Goal: Navigation & Orientation: Find specific page/section

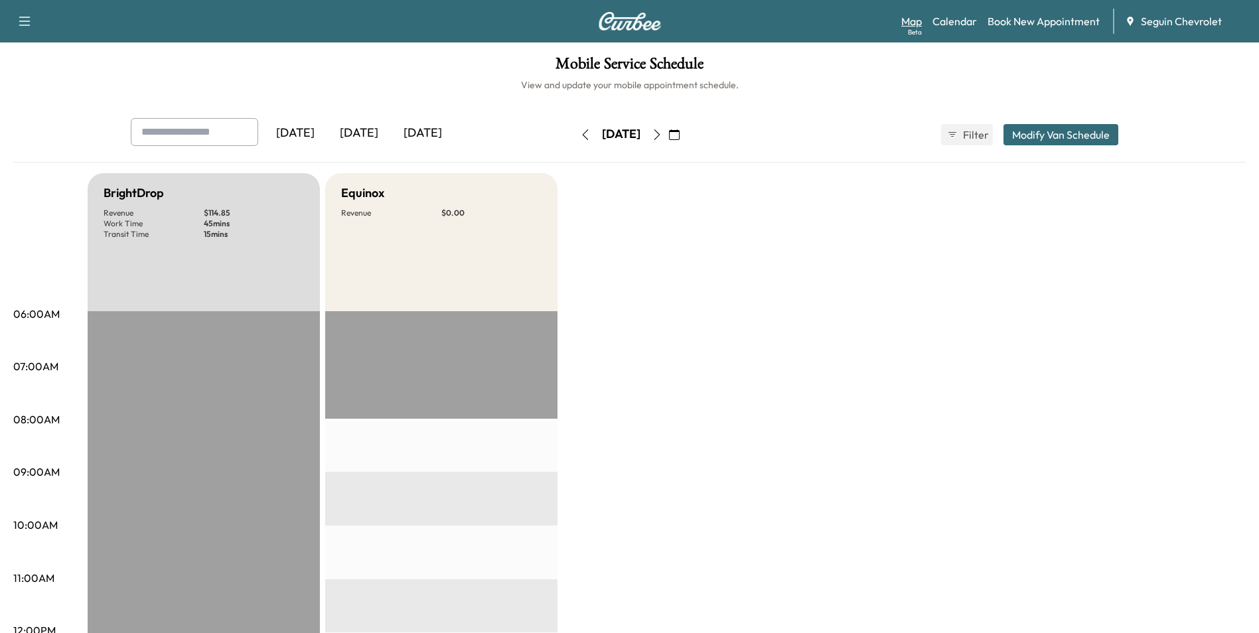
click at [915, 24] on link "Map Beta" at bounding box center [911, 21] width 21 height 16
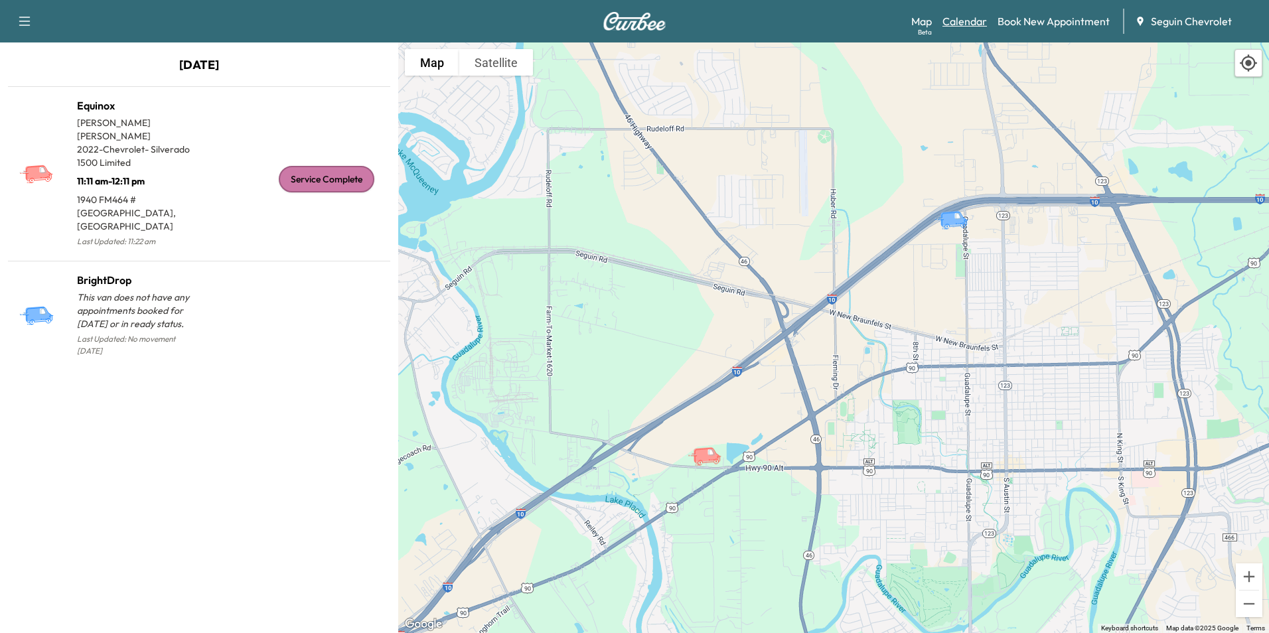
click at [972, 23] on link "Calendar" at bounding box center [964, 21] width 44 height 16
